Goal: Task Accomplishment & Management: Manage account settings

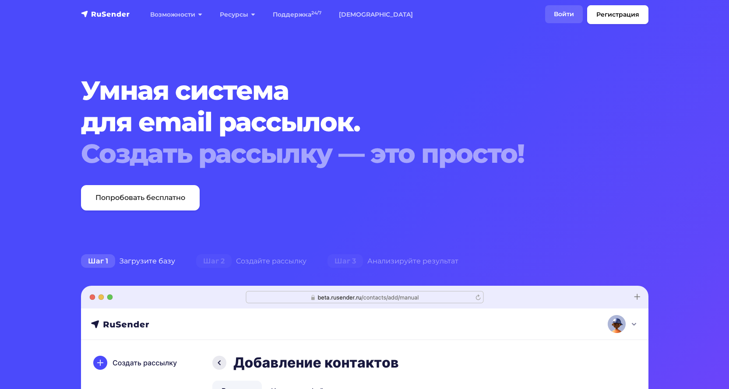
click at [559, 13] on link "Войти" at bounding box center [564, 14] width 38 height 18
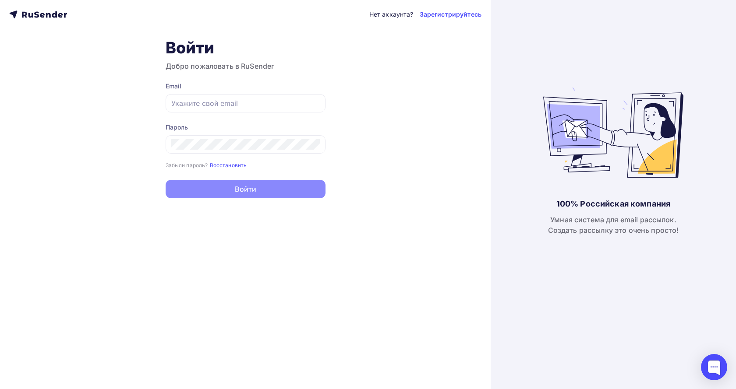
type input "[EMAIL_ADDRESS][DOMAIN_NAME]"
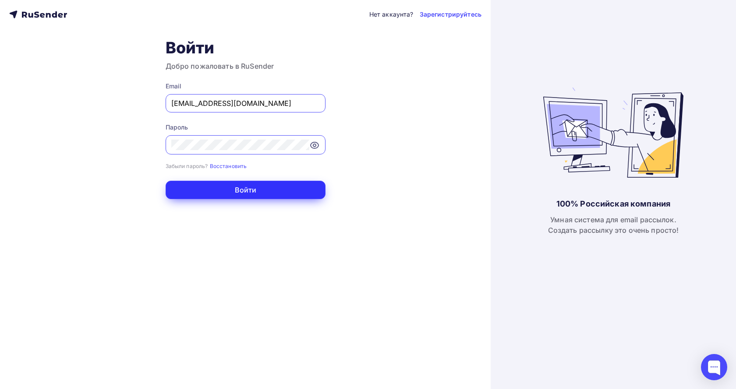
click at [290, 189] on button "Войти" at bounding box center [246, 190] width 160 height 18
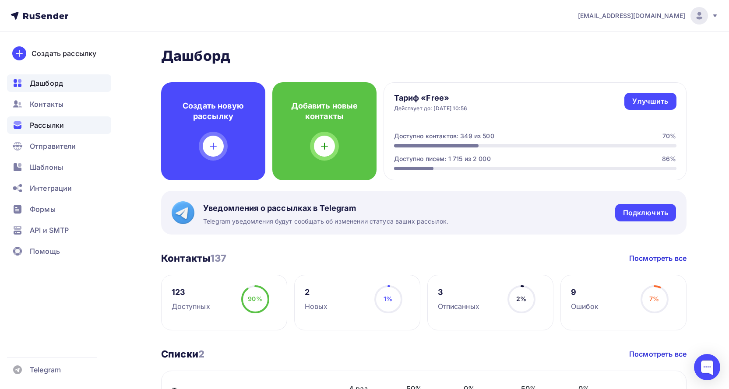
click at [50, 123] on span "Рассылки" at bounding box center [47, 125] width 34 height 11
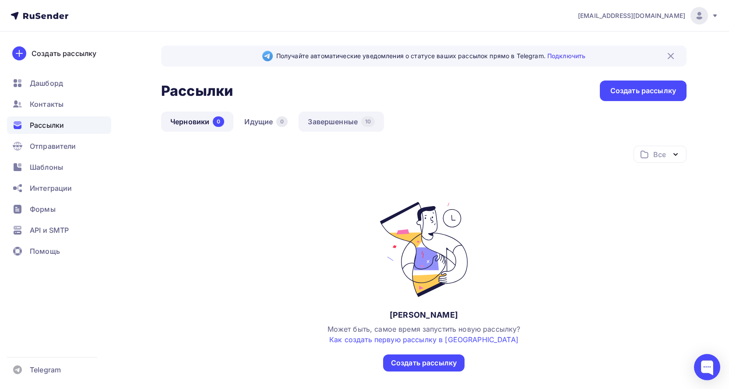
click at [345, 120] on link "Завершенные 10" at bounding box center [341, 122] width 85 height 20
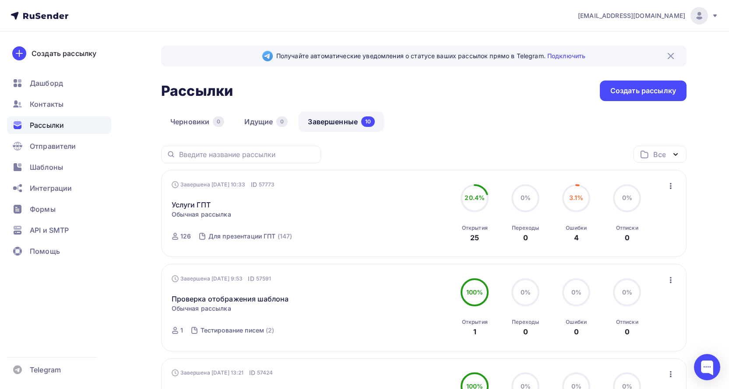
click at [54, 166] on span "Шаблоны" at bounding box center [46, 167] width 33 height 11
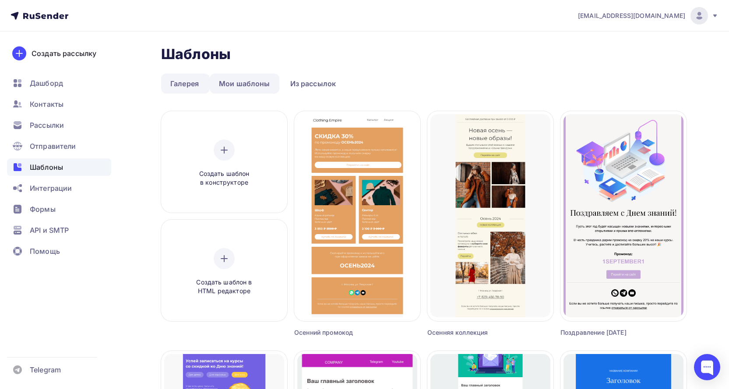
click at [243, 83] on link "Мои шаблоны" at bounding box center [245, 84] width 70 height 20
